Goal: Information Seeking & Learning: Learn about a topic

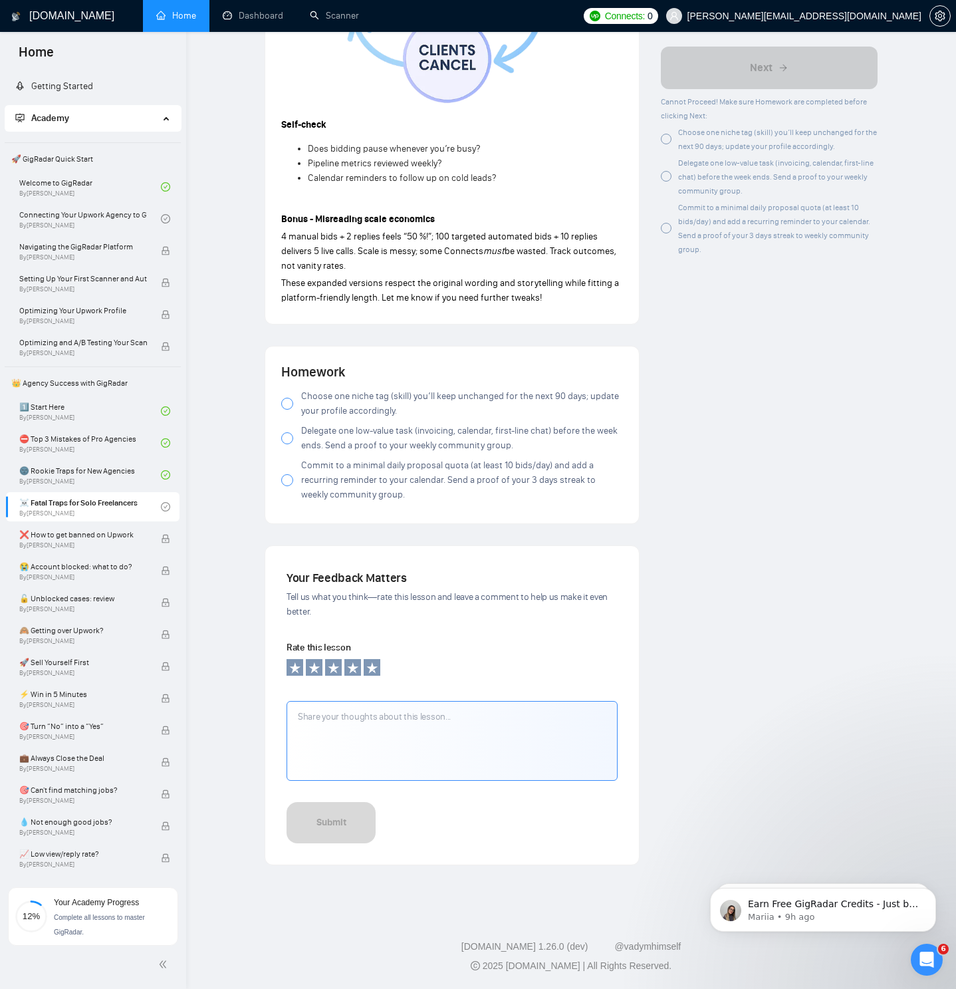
click at [287, 404] on div at bounding box center [287, 404] width 12 height 12
click at [287, 442] on div at bounding box center [287, 438] width 12 height 12
click at [289, 443] on div at bounding box center [287, 438] width 12 height 12
click at [288, 486] on div at bounding box center [287, 480] width 12 height 12
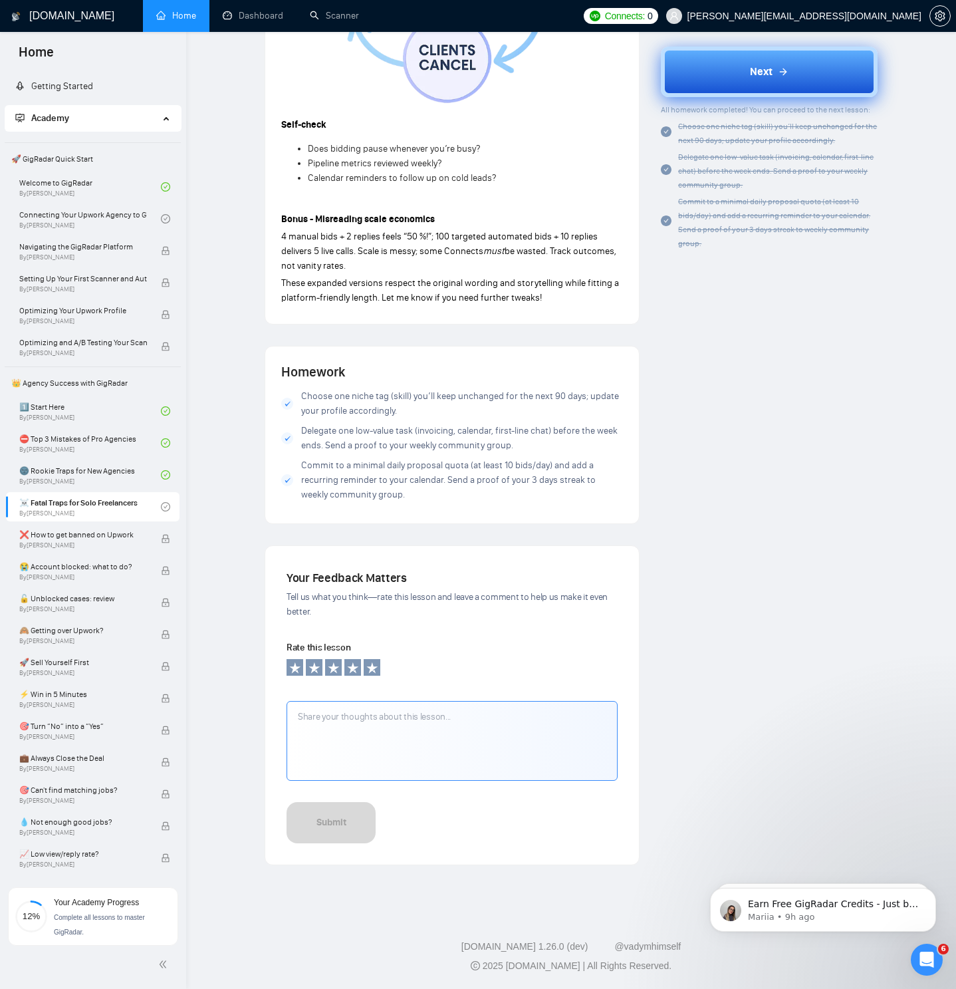
click at [721, 71] on button "Next" at bounding box center [769, 72] width 217 height 51
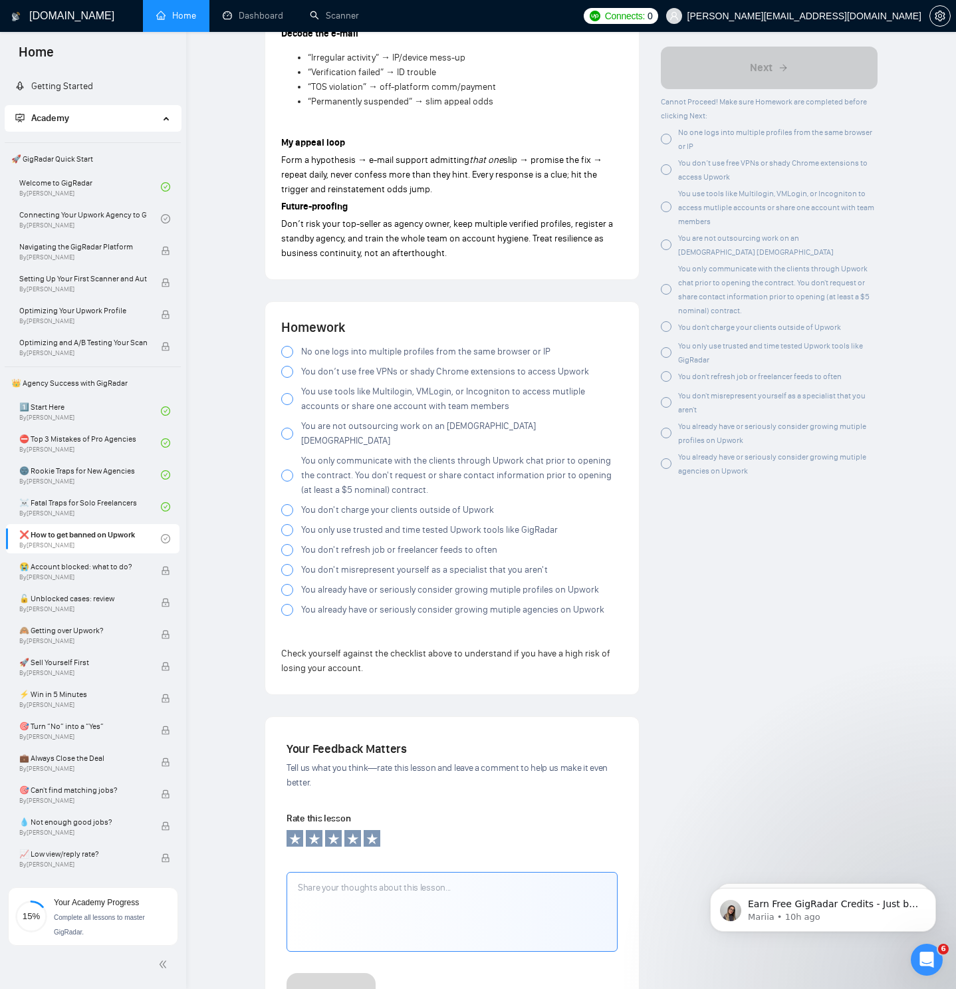
scroll to position [2345, 0]
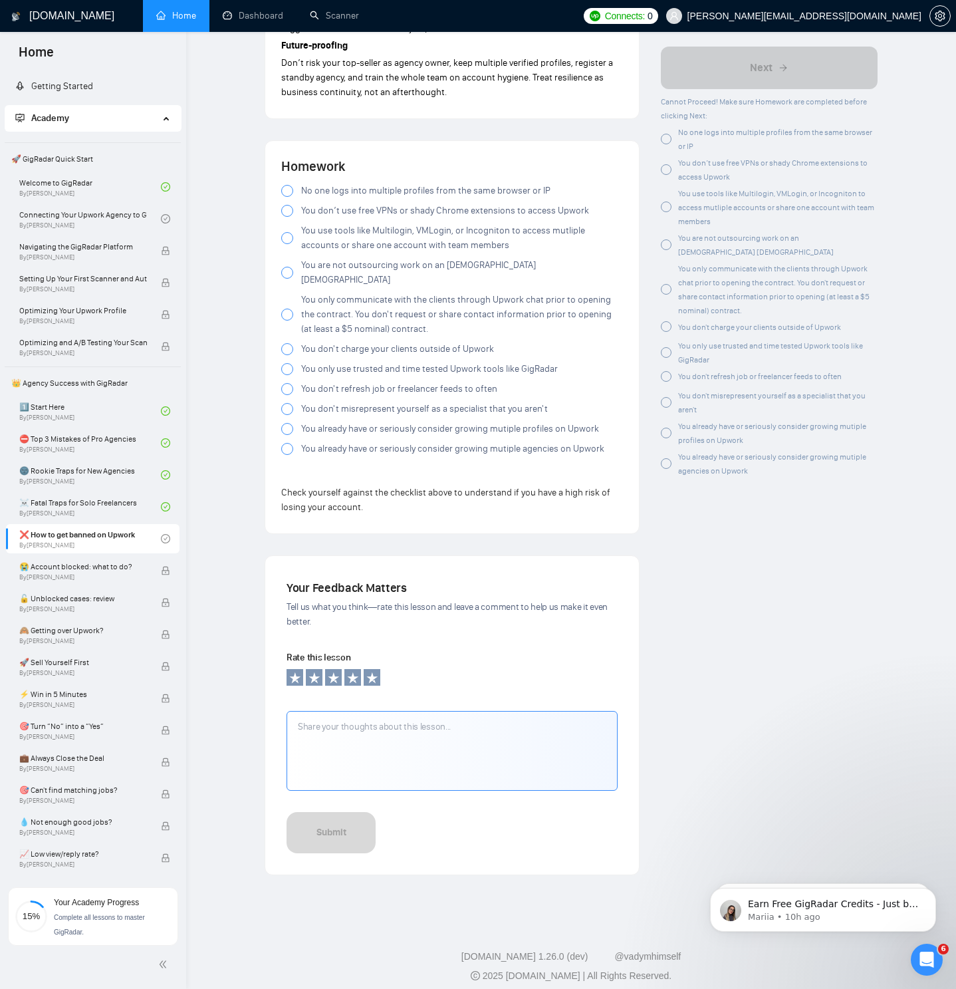
click at [289, 195] on div at bounding box center [287, 191] width 12 height 12
click at [288, 215] on div at bounding box center [287, 211] width 12 height 12
click at [287, 237] on div at bounding box center [287, 238] width 12 height 12
click at [288, 270] on div at bounding box center [287, 273] width 12 height 12
click at [286, 309] on div at bounding box center [287, 315] width 12 height 12
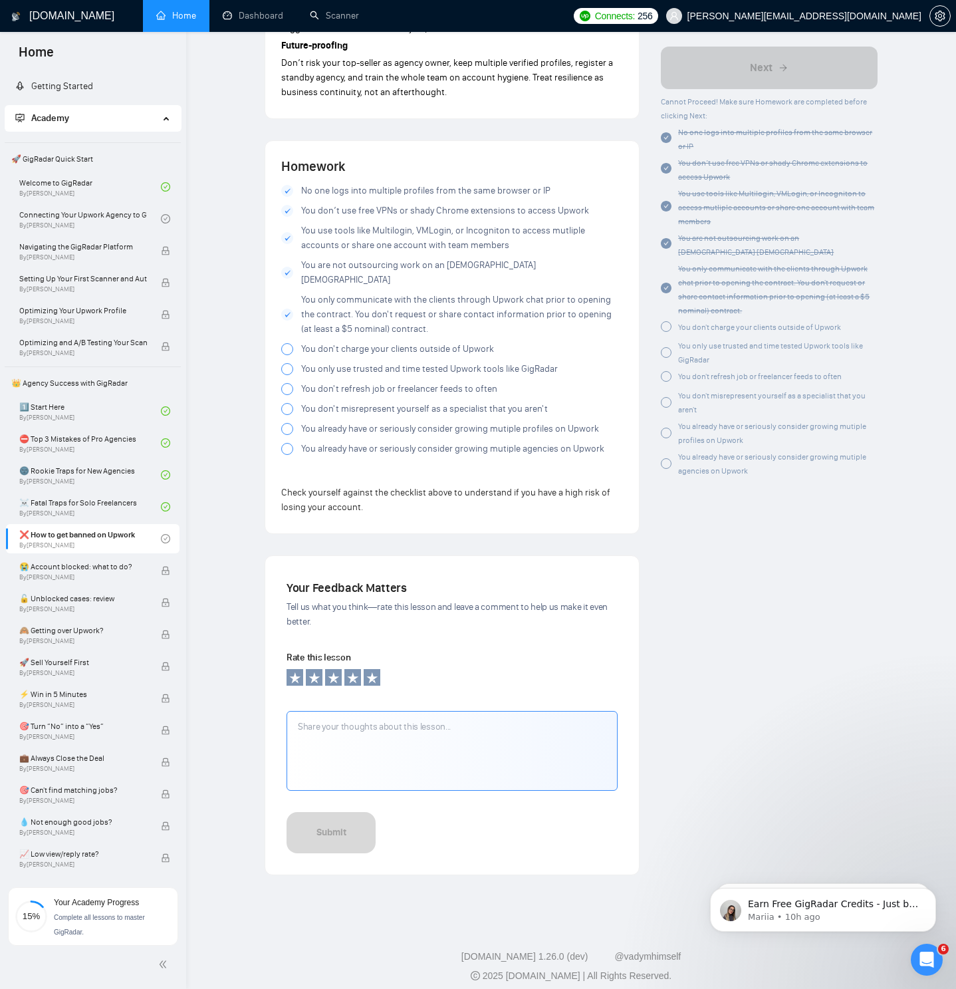
click at [284, 343] on div at bounding box center [287, 349] width 12 height 12
click at [284, 363] on div at bounding box center [287, 369] width 12 height 12
click at [284, 383] on div at bounding box center [287, 389] width 12 height 12
click at [285, 403] on div at bounding box center [287, 409] width 12 height 12
click at [289, 423] on div at bounding box center [287, 429] width 12 height 12
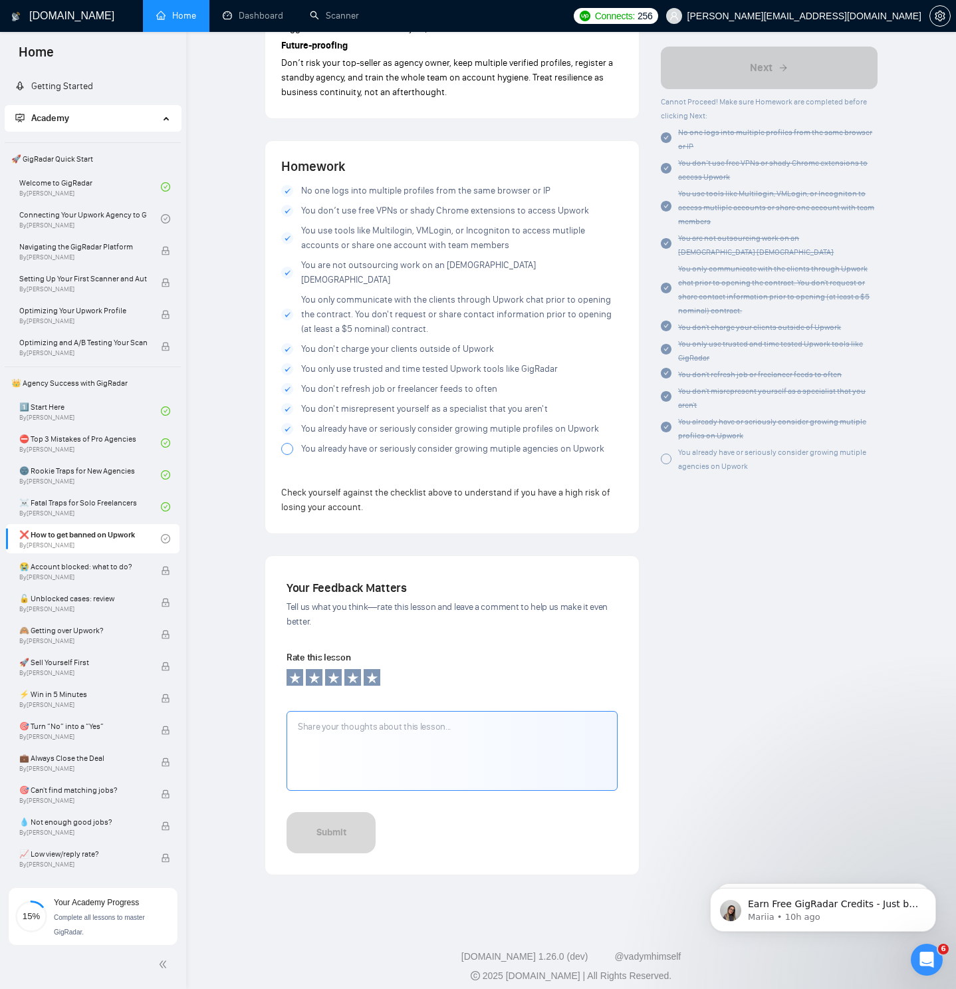
click at [287, 443] on div at bounding box center [287, 449] width 12 height 12
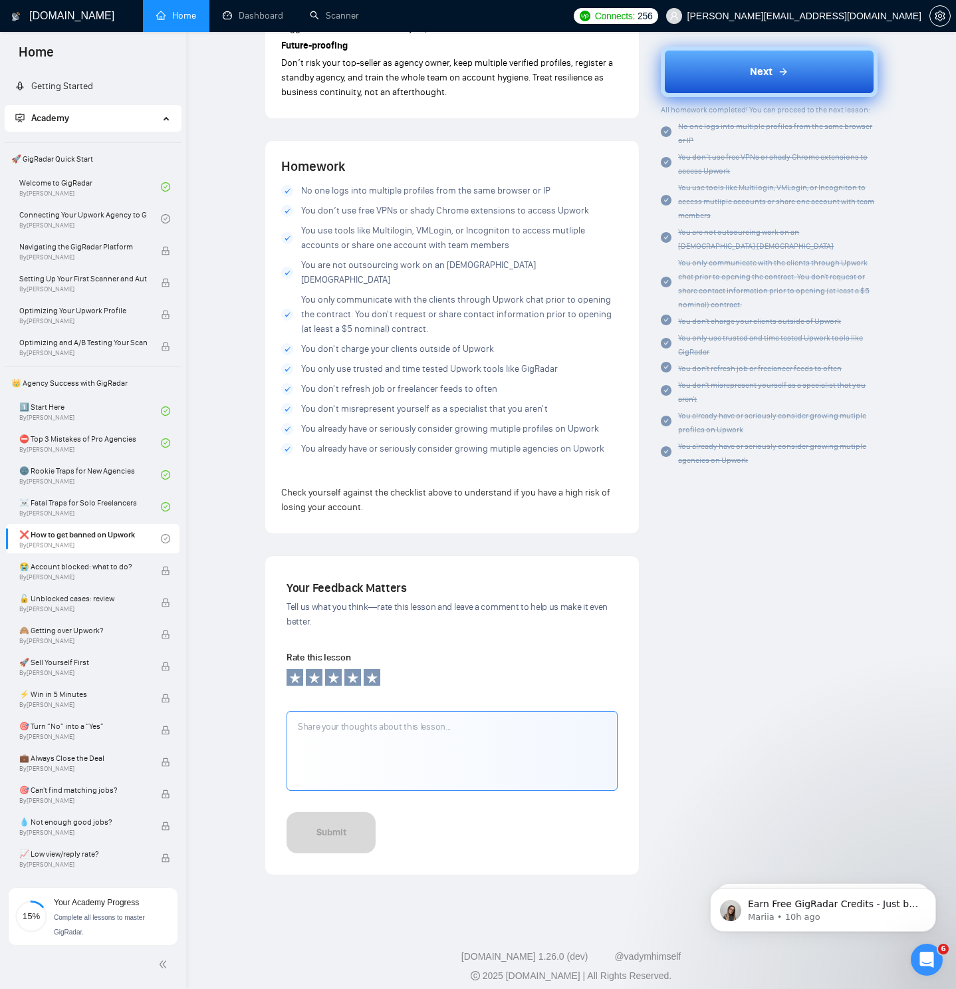
click at [708, 84] on button "Next" at bounding box center [769, 72] width 217 height 51
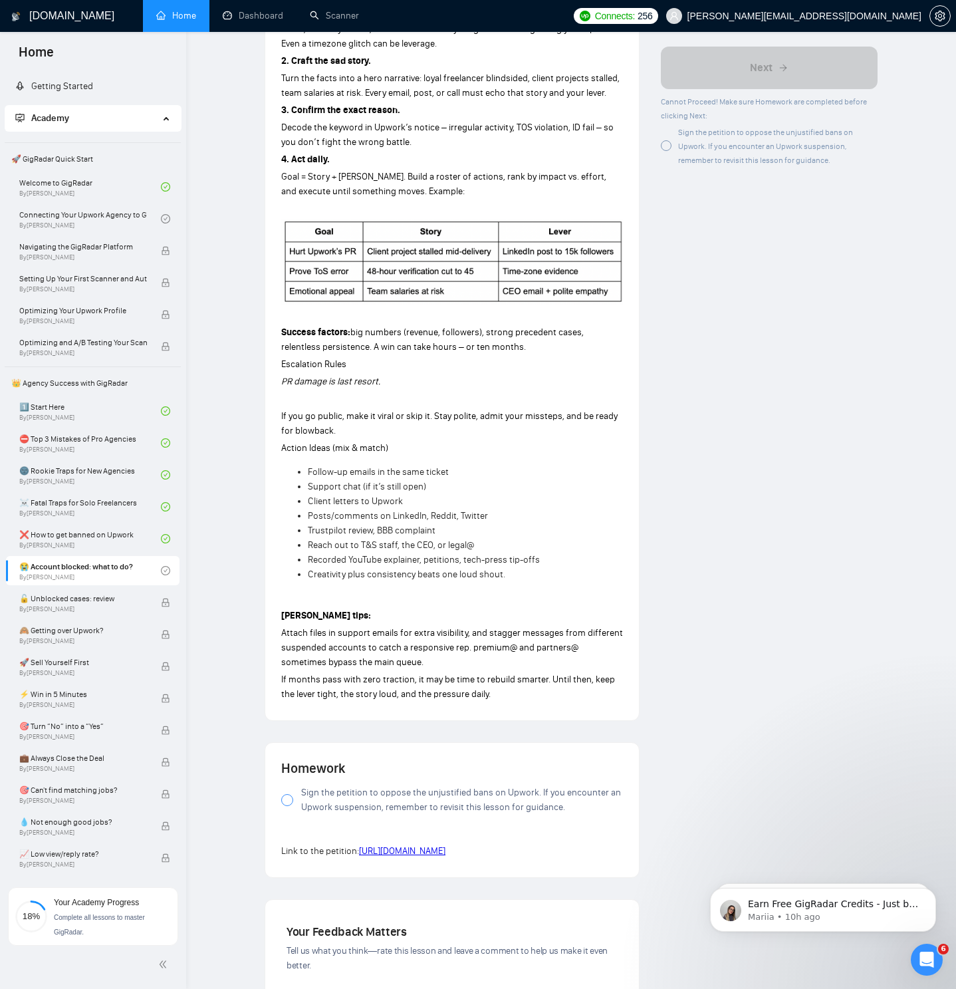
scroll to position [948, 0]
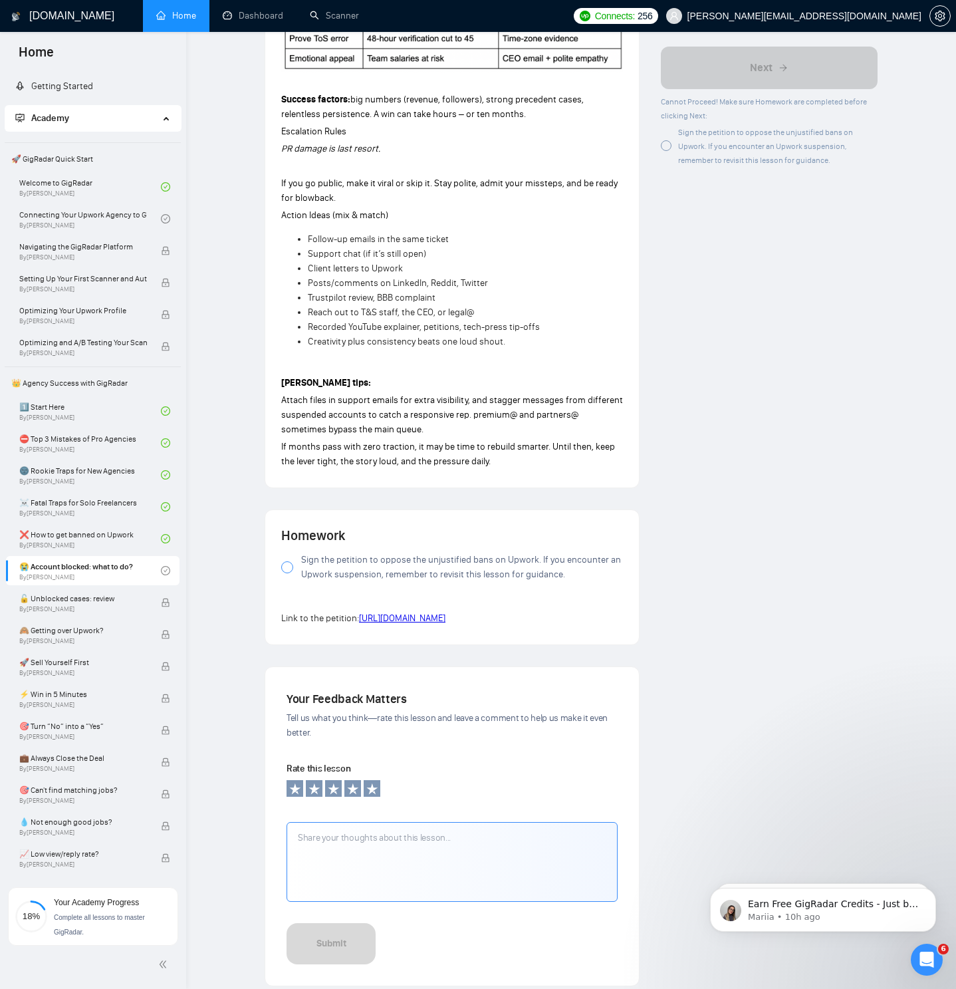
click at [285, 571] on div at bounding box center [287, 567] width 12 height 12
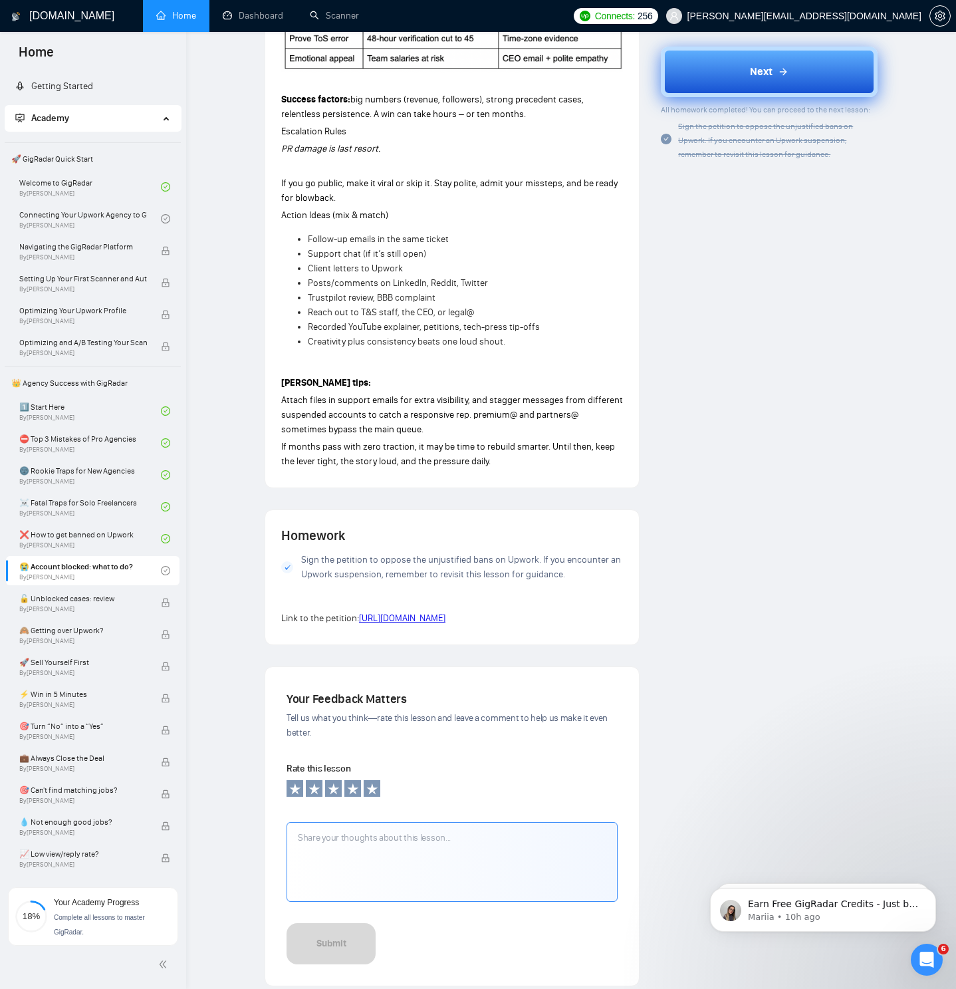
click at [740, 79] on button "Next" at bounding box center [769, 72] width 217 height 51
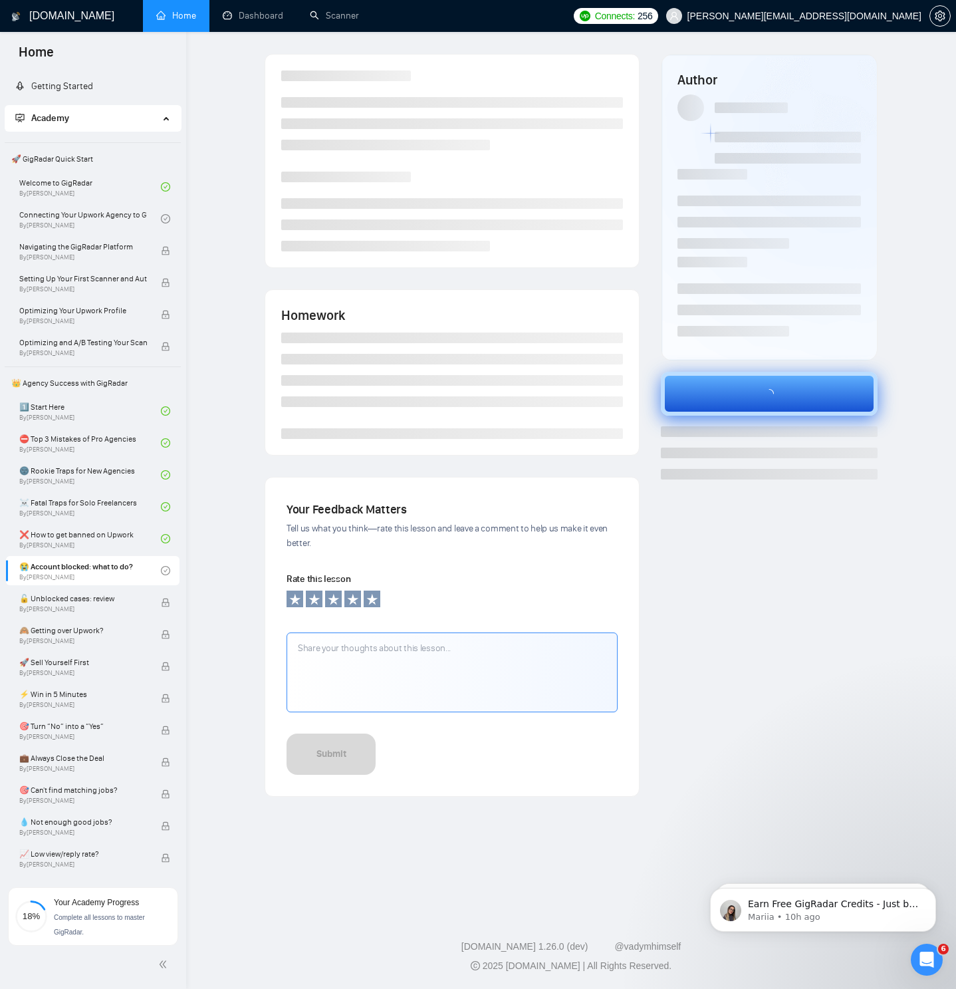
scroll to position [0, 0]
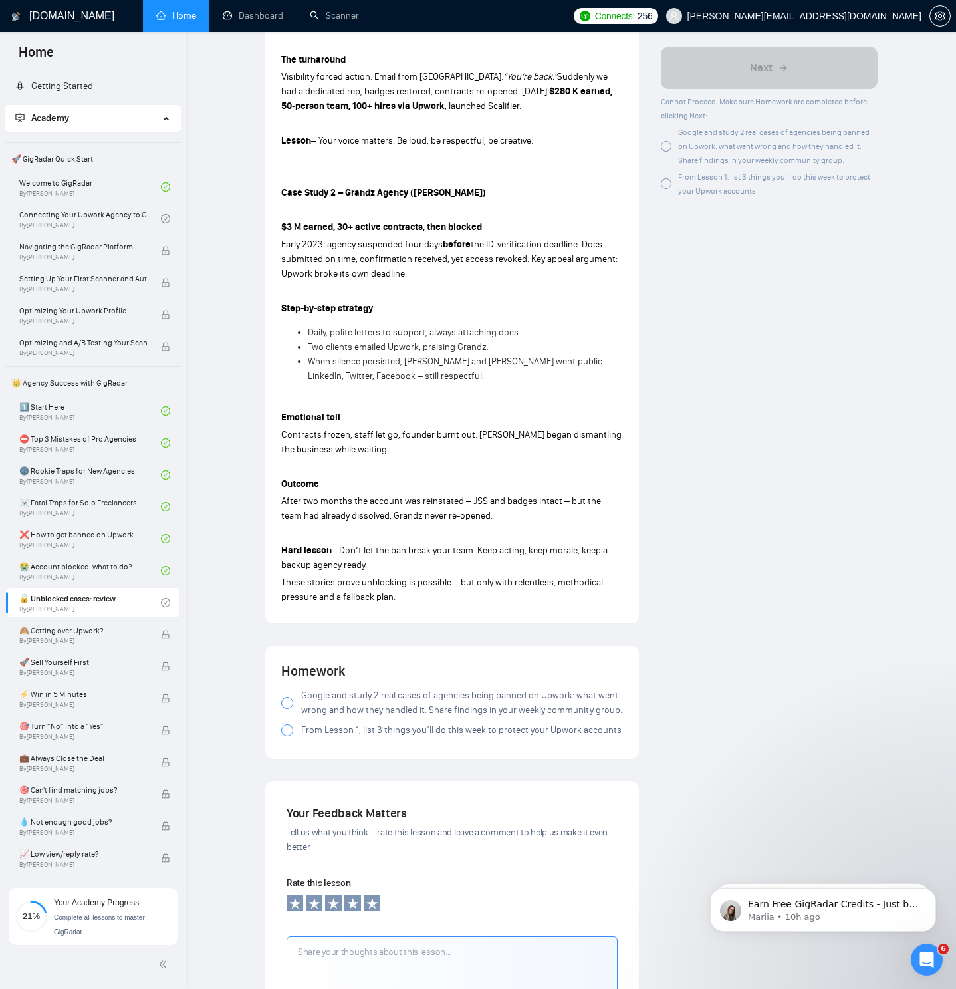
scroll to position [891, 0]
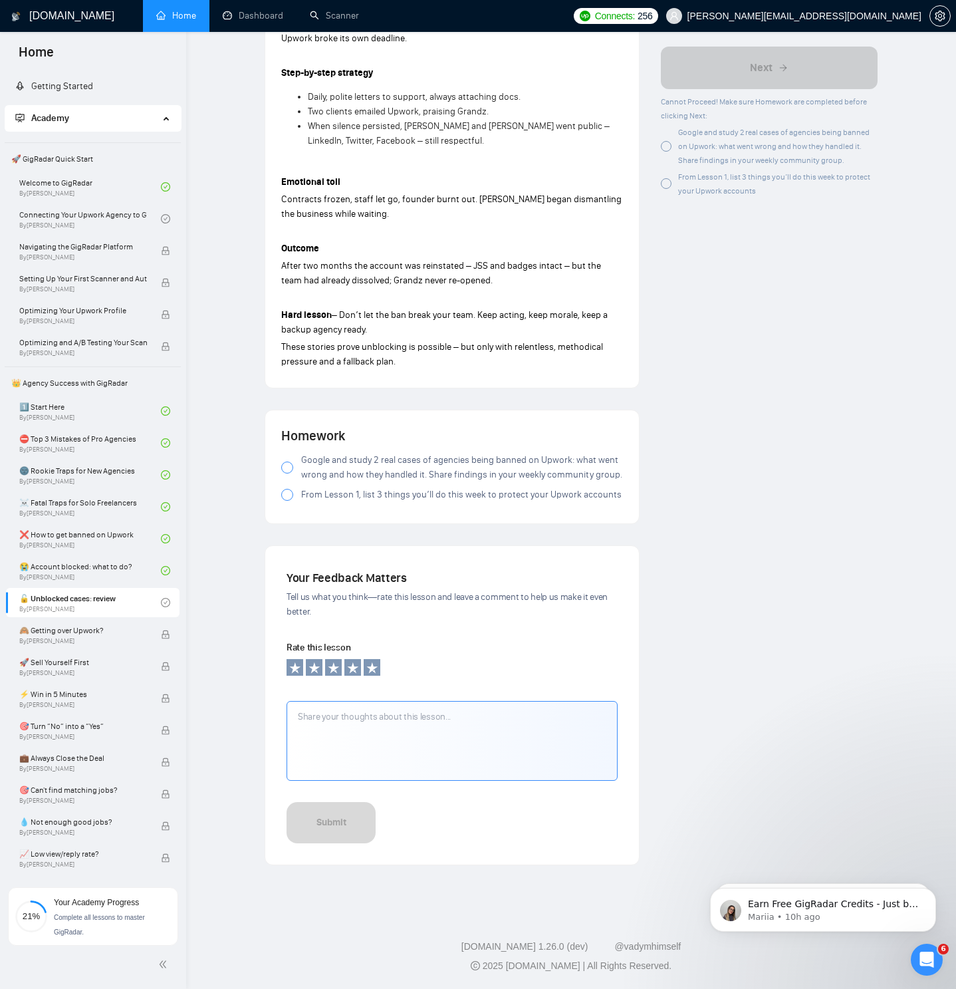
click at [291, 468] on div at bounding box center [287, 468] width 12 height 12
click at [290, 497] on div at bounding box center [287, 495] width 12 height 12
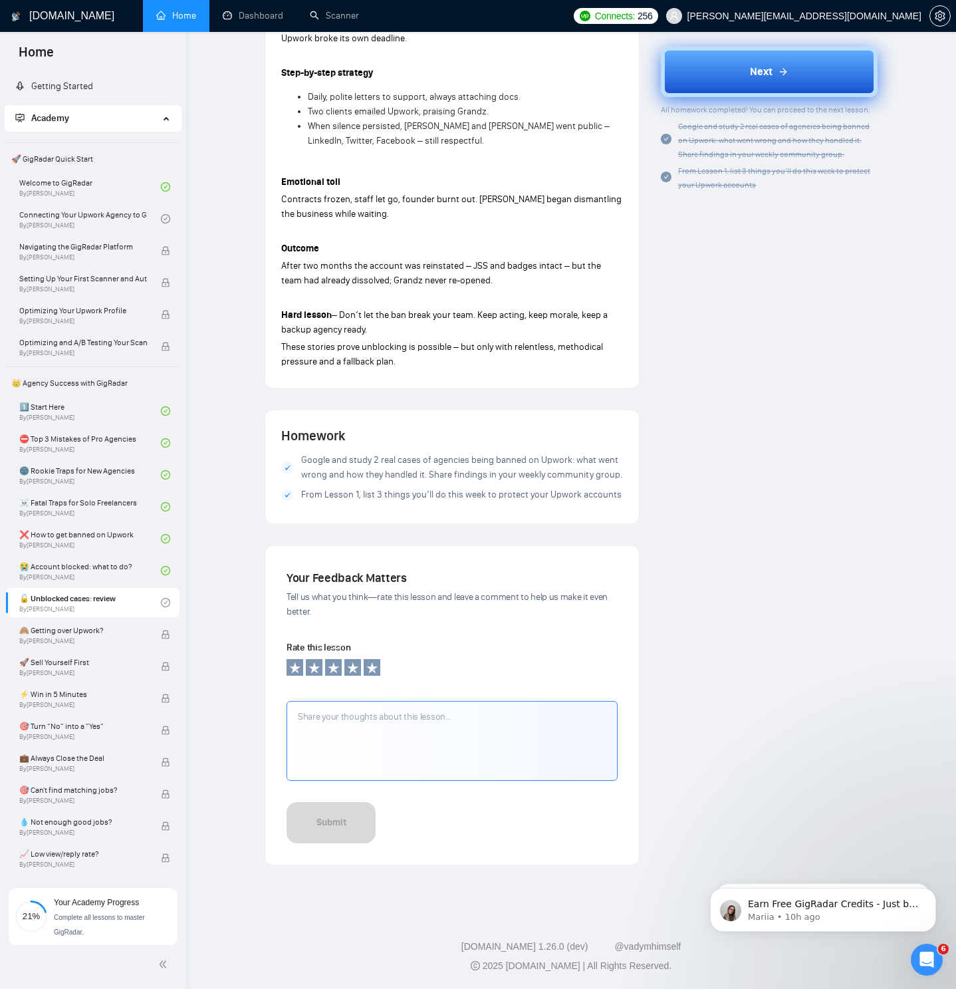
click at [746, 86] on button "Next" at bounding box center [769, 72] width 217 height 51
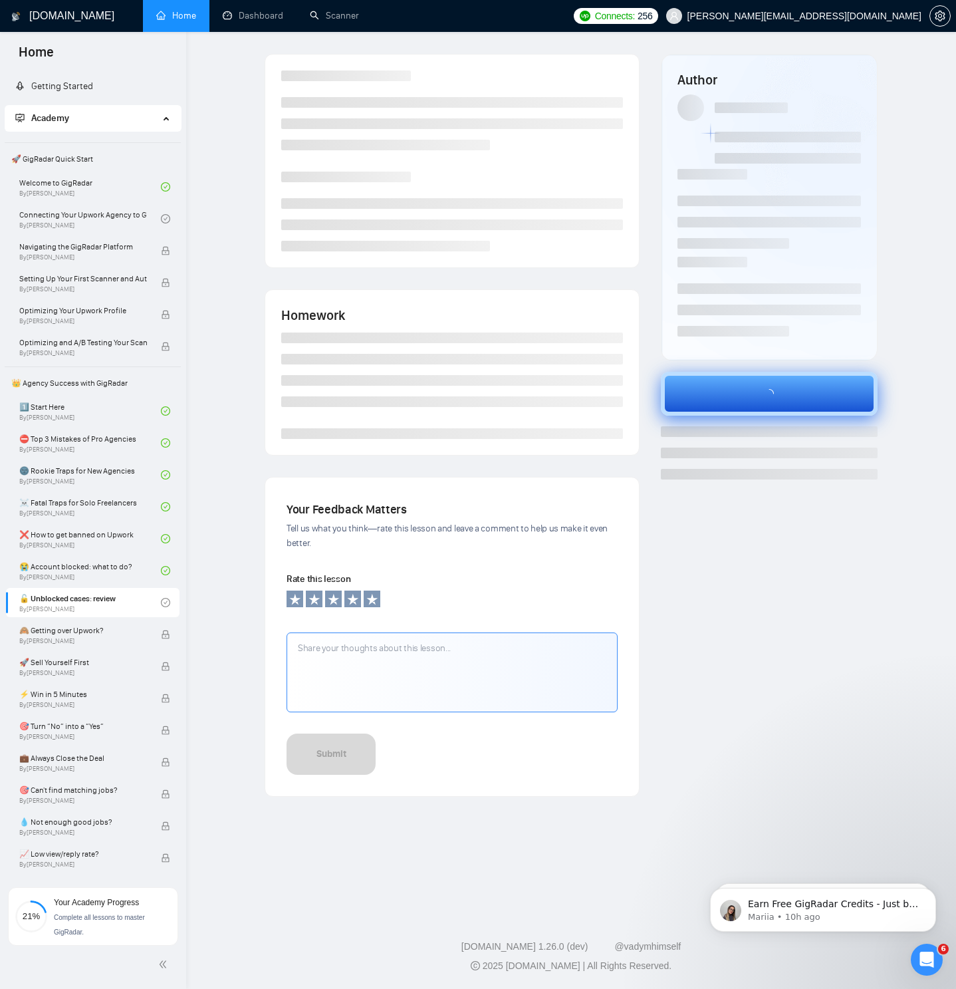
scroll to position [0, 0]
